Goal: Navigation & Orientation: Find specific page/section

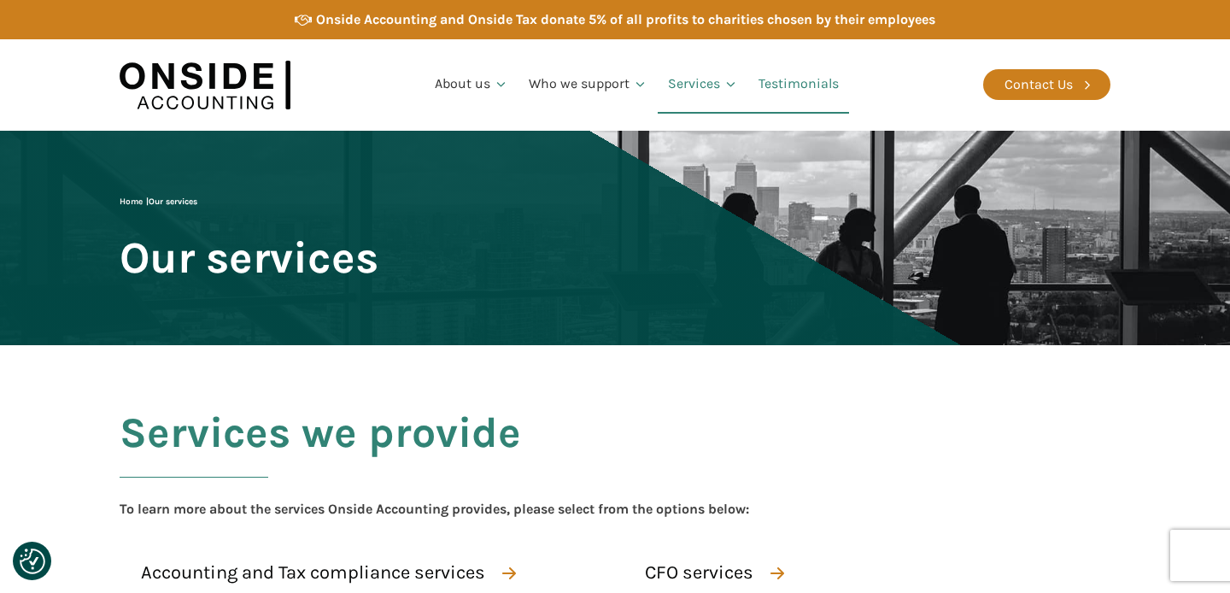
click at [789, 87] on link "Testimonials" at bounding box center [798, 85] width 101 height 58
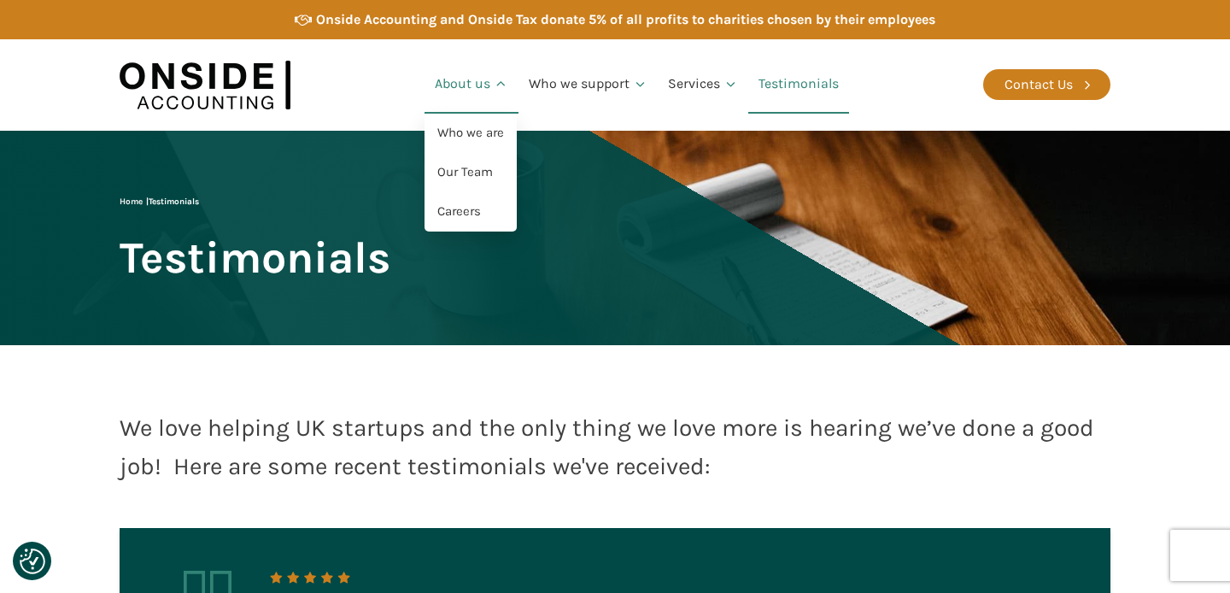
click at [495, 85] on icon at bounding box center [501, 84] width 15 height 15
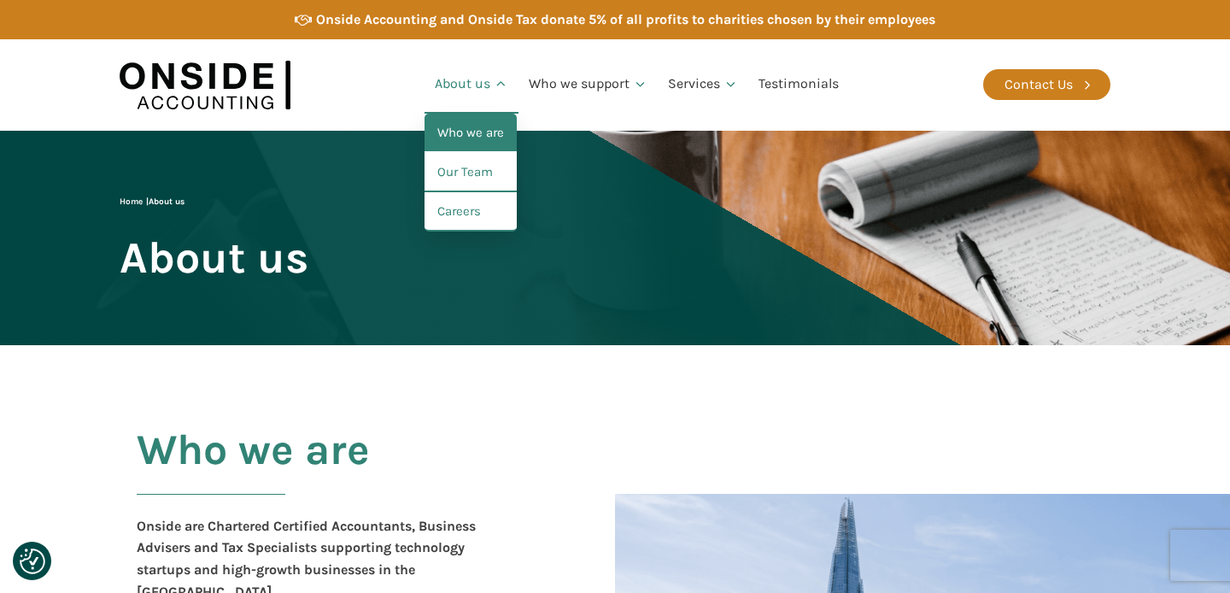
click at [470, 134] on link "Who we are" at bounding box center [470, 133] width 92 height 39
